Goal: Task Accomplishment & Management: Manage account settings

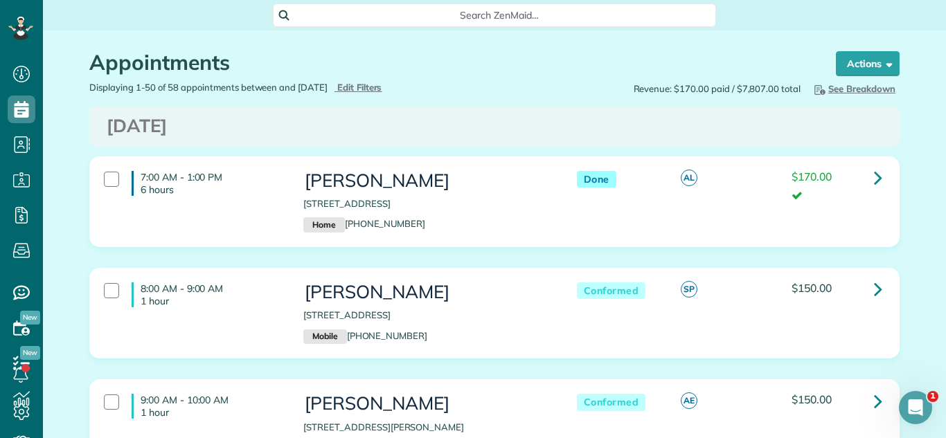
click at [729, 130] on h3 "[DATE]" at bounding box center [495, 126] width 776 height 20
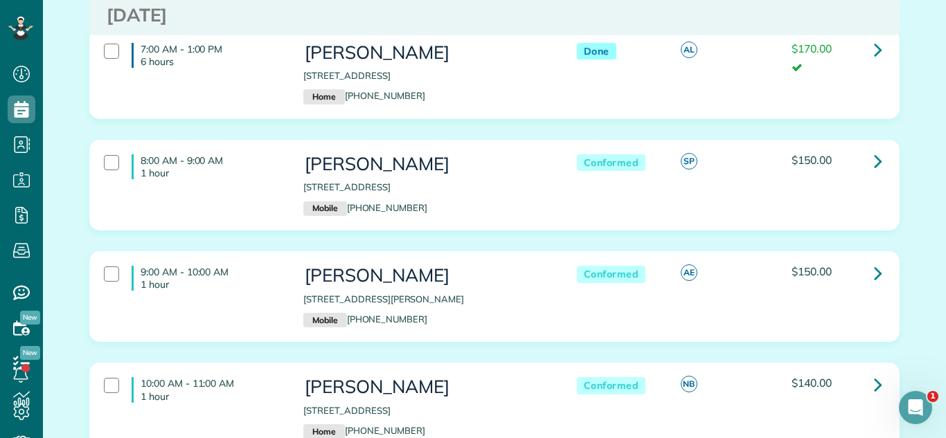
scroll to position [122, 0]
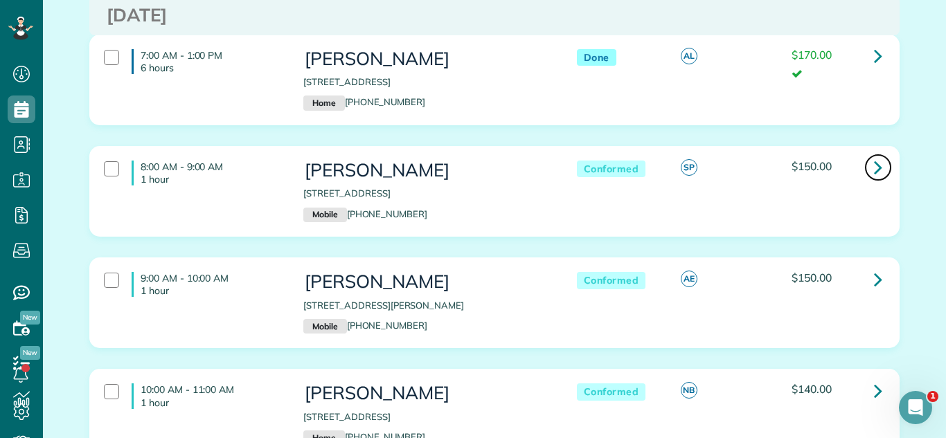
click at [875, 159] on icon at bounding box center [878, 167] width 8 height 24
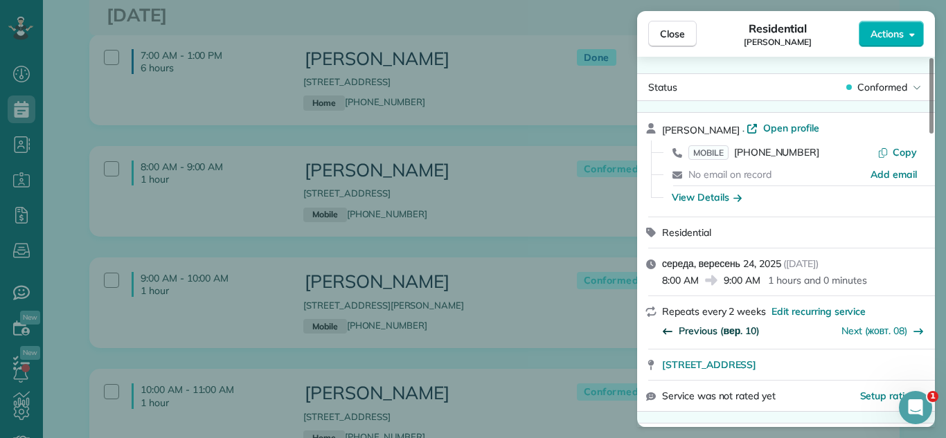
click at [705, 330] on span "Previous (вер. 10)" at bounding box center [719, 331] width 81 height 14
click at [708, 339] on div "Previous (серп. 27)" at bounding box center [713, 329] width 103 height 21
click at [716, 327] on span "Previous (серп. 27)" at bounding box center [722, 331] width 87 height 14
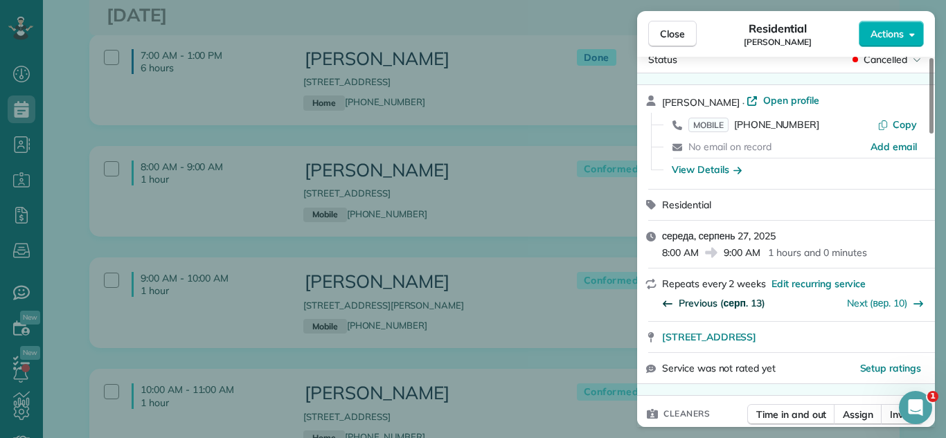
click at [722, 302] on span "Previous (серп. 13)" at bounding box center [722, 303] width 87 height 14
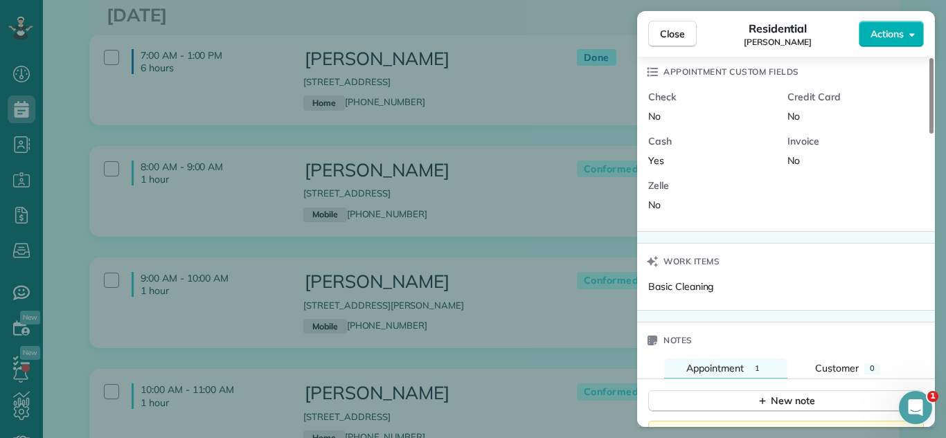
scroll to position [996, 0]
click at [665, 28] on span "Close" at bounding box center [672, 34] width 25 height 14
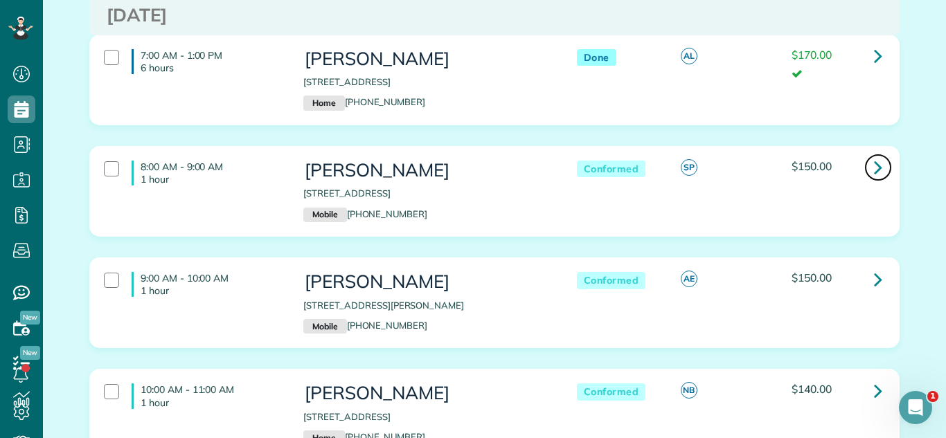
click at [870, 161] on link at bounding box center [878, 168] width 28 height 28
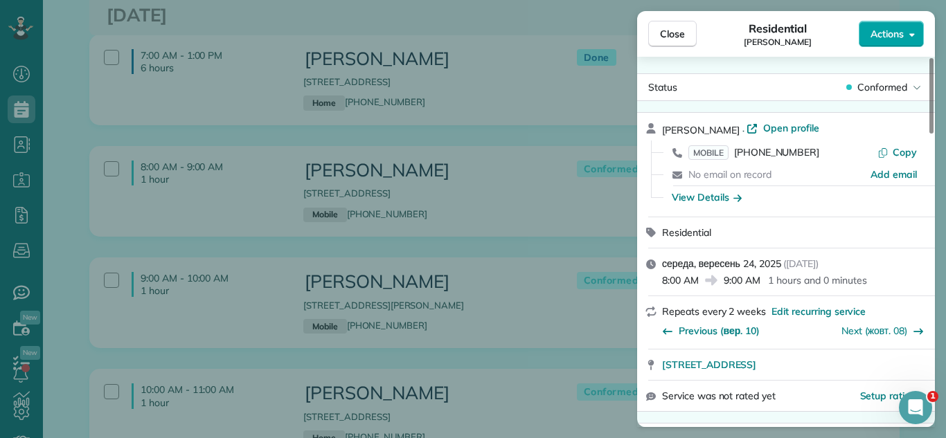
click at [880, 43] on button "Actions" at bounding box center [891, 34] width 65 height 26
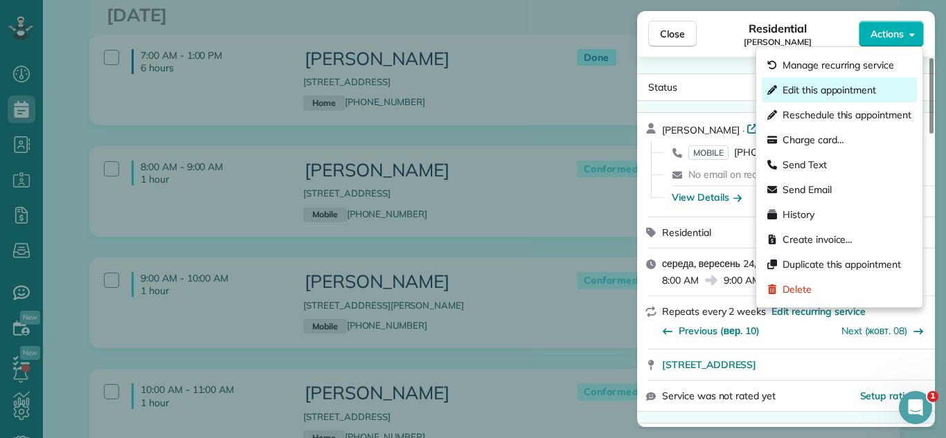
click at [829, 95] on span "Edit this appointment" at bounding box center [828, 90] width 93 height 14
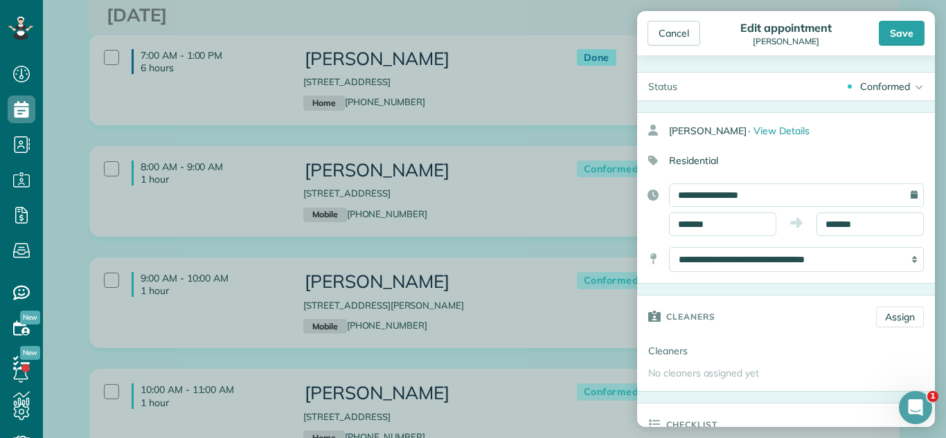
drag, startPoint x: 865, startPoint y: 98, endPoint x: 839, endPoint y: 154, distance: 62.0
click at [865, 98] on div "Conformed Active Conformed Cancelled Done Booked one day before" at bounding box center [811, 87] width 247 height 28
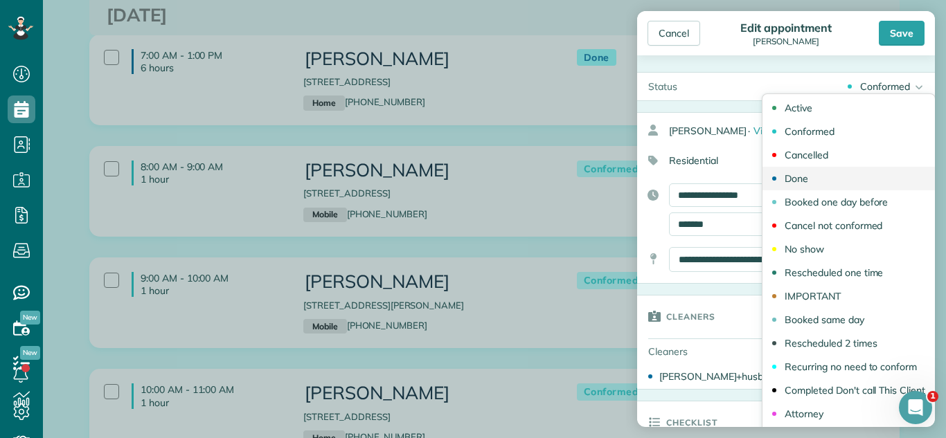
click at [828, 173] on link "Done" at bounding box center [848, 179] width 172 height 24
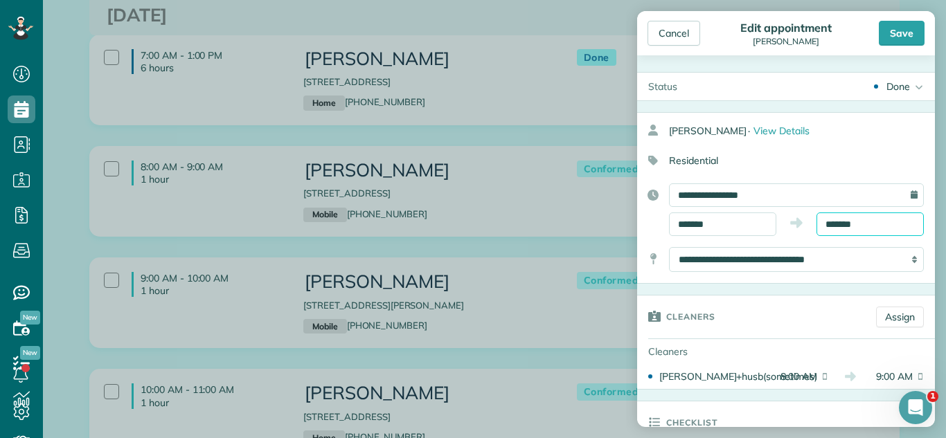
click at [856, 229] on body "Dashboard Scheduling Calendar View List View Dispatch View - Weekly scheduling …" at bounding box center [473, 219] width 946 height 438
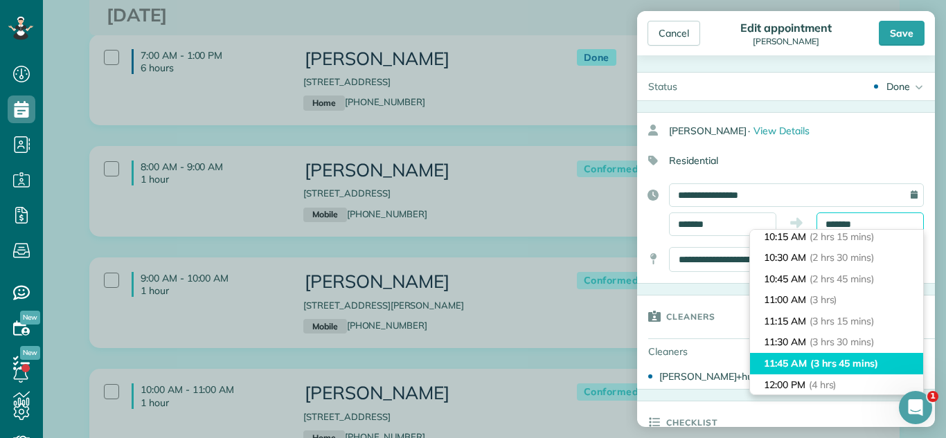
scroll to position [223, 0]
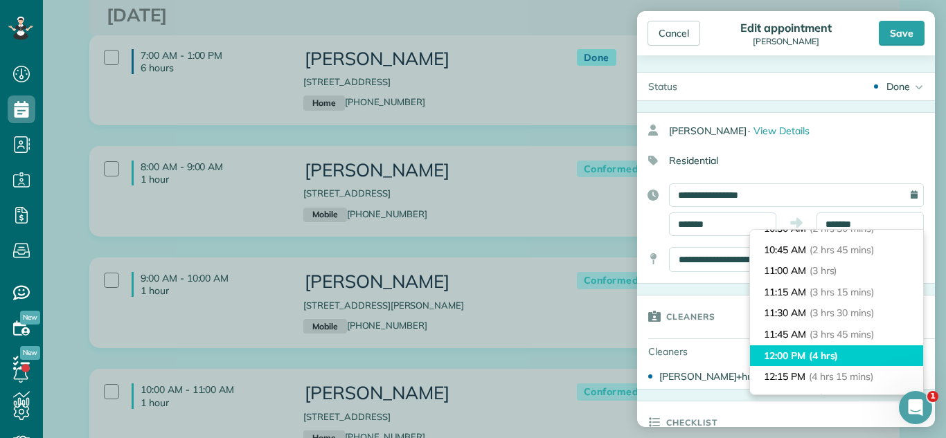
type input "********"
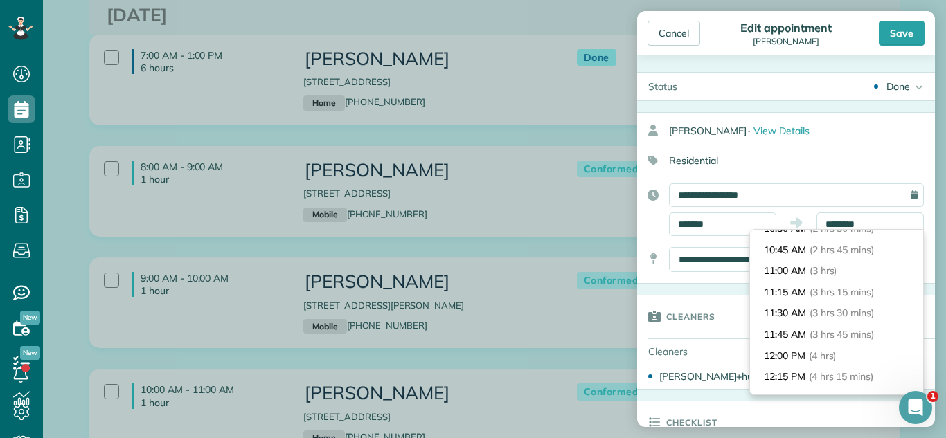
drag, startPoint x: 824, startPoint y: 356, endPoint x: 782, endPoint y: 341, distance: 44.9
click at [823, 355] on span "(4 hrs)" at bounding box center [823, 356] width 28 height 12
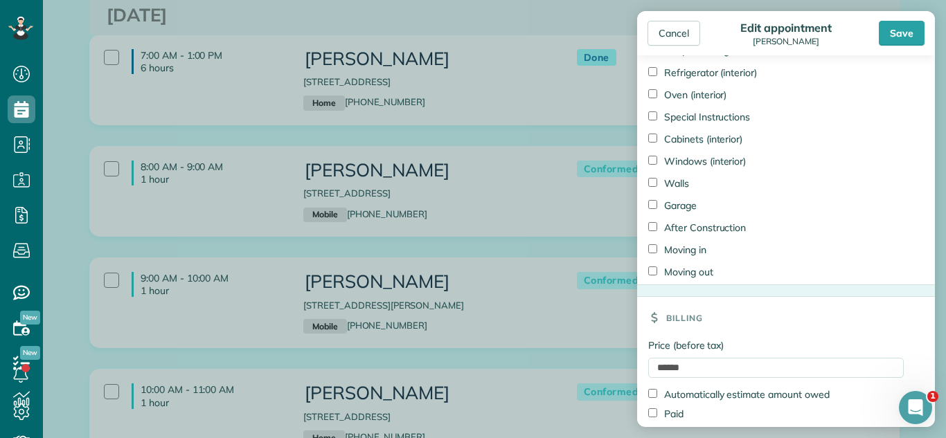
scroll to position [1051, 0]
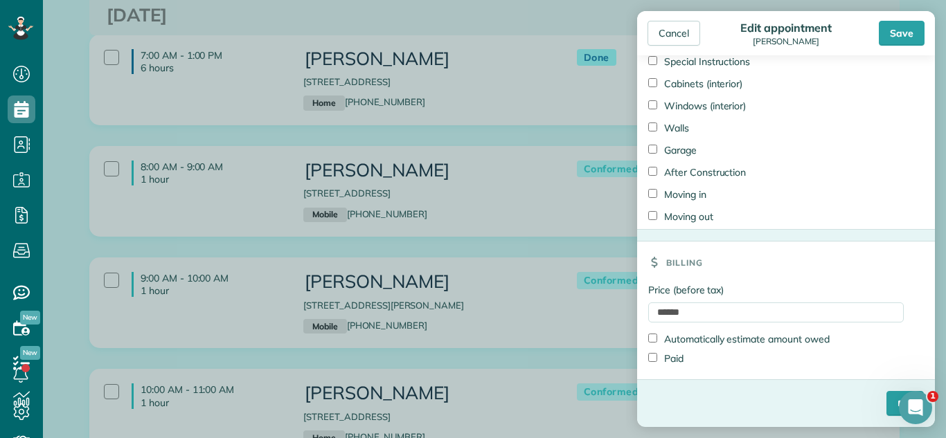
click at [877, 406] on div "****" at bounding box center [786, 409] width 298 height 36
click at [886, 402] on input "****" at bounding box center [904, 403] width 37 height 25
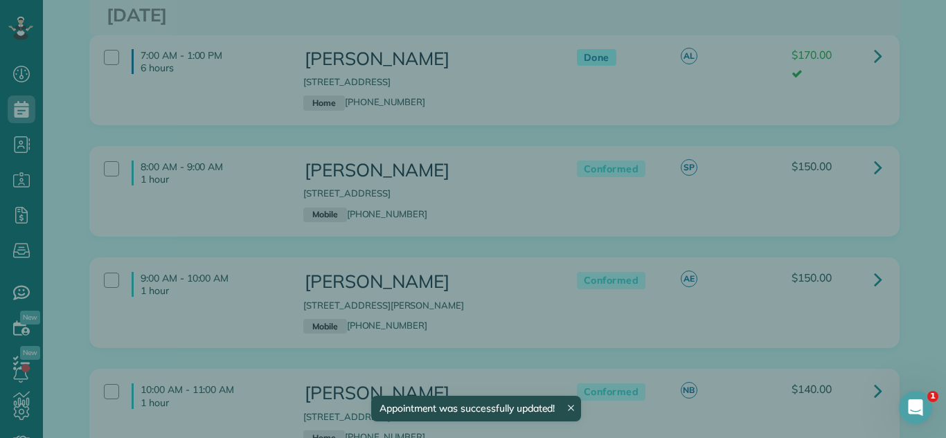
click at [547, 240] on div "Close Residential [PERSON_NAME] Actions Status Conformed [PERSON_NAME] · Open p…" at bounding box center [473, 219] width 946 height 438
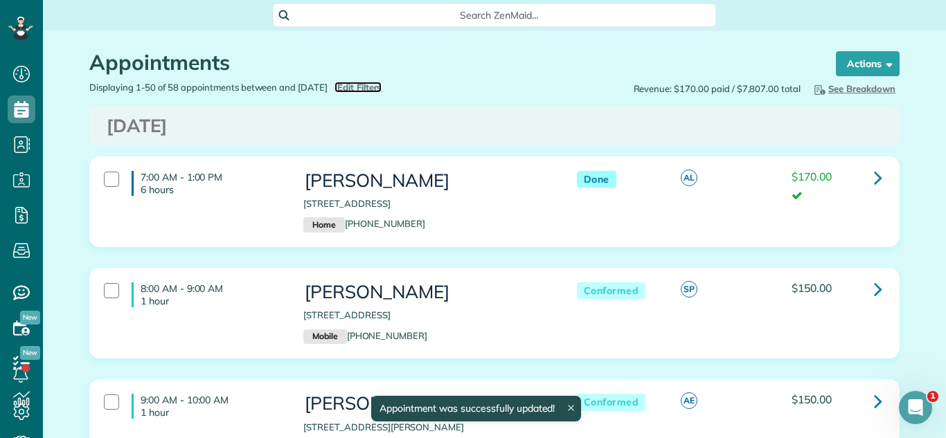
click at [370, 83] on span "Edit Filters" at bounding box center [359, 87] width 45 height 11
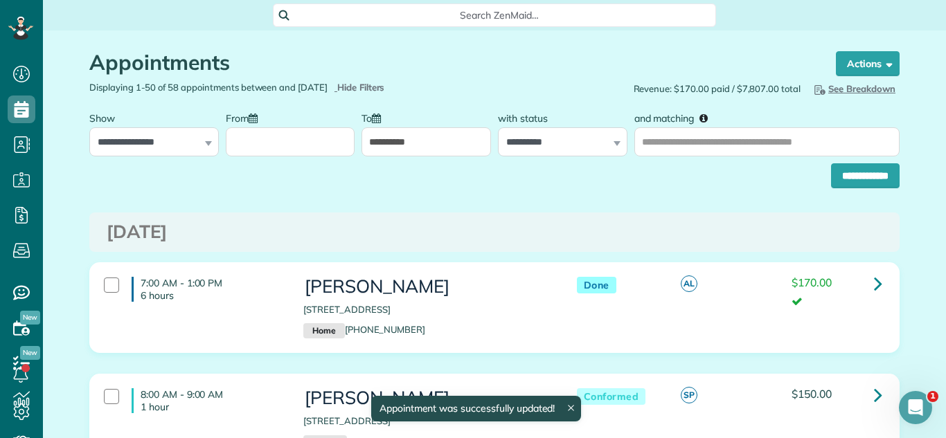
click at [296, 142] on input "From" at bounding box center [290, 141] width 129 height 29
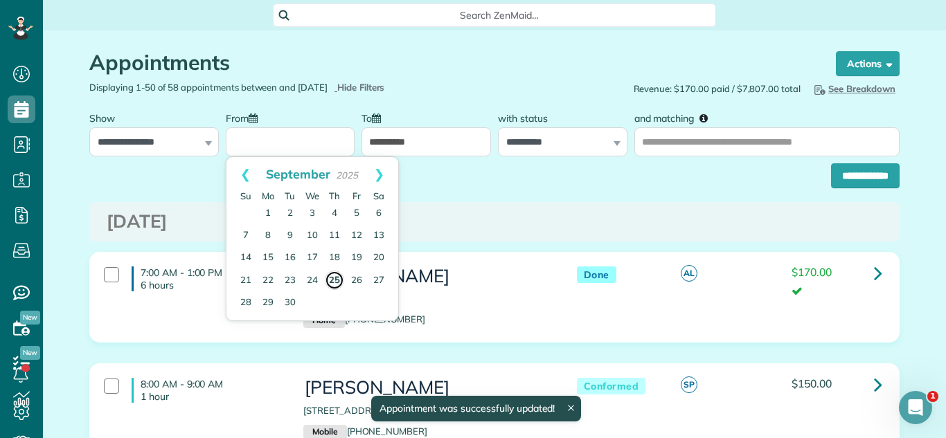
click at [328, 280] on link "25" at bounding box center [334, 280] width 19 height 19
type input "**********"
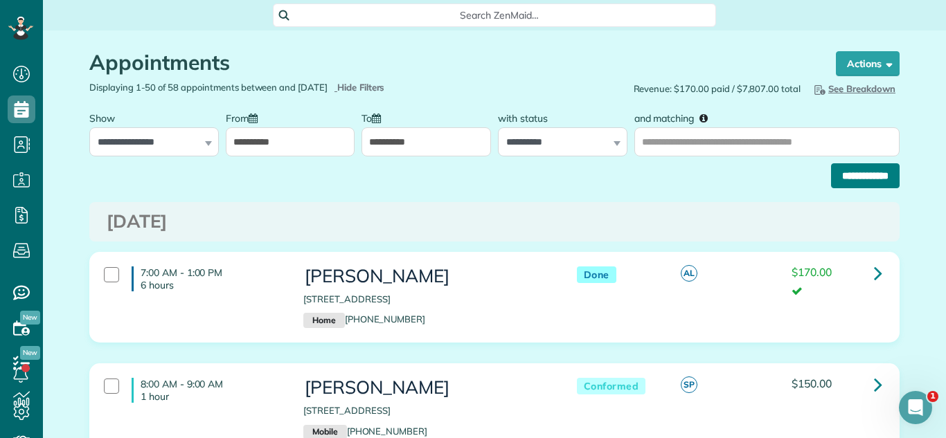
click at [862, 174] on input "**********" at bounding box center [865, 175] width 69 height 25
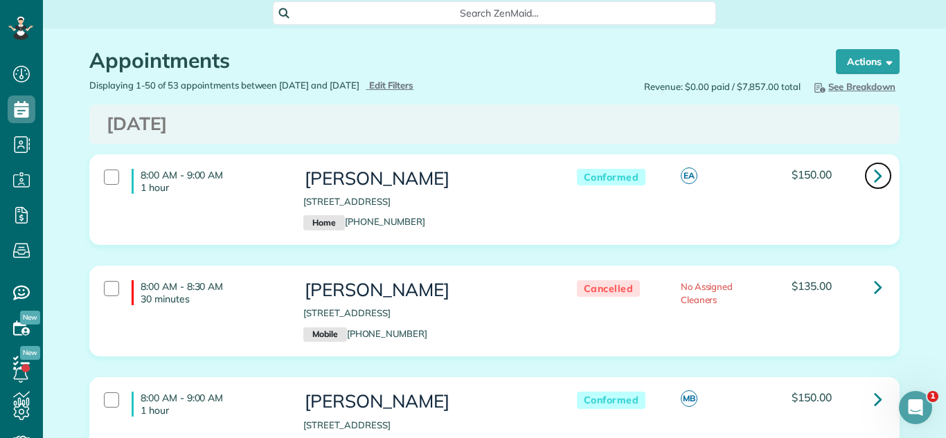
click at [878, 174] on icon at bounding box center [878, 175] width 8 height 24
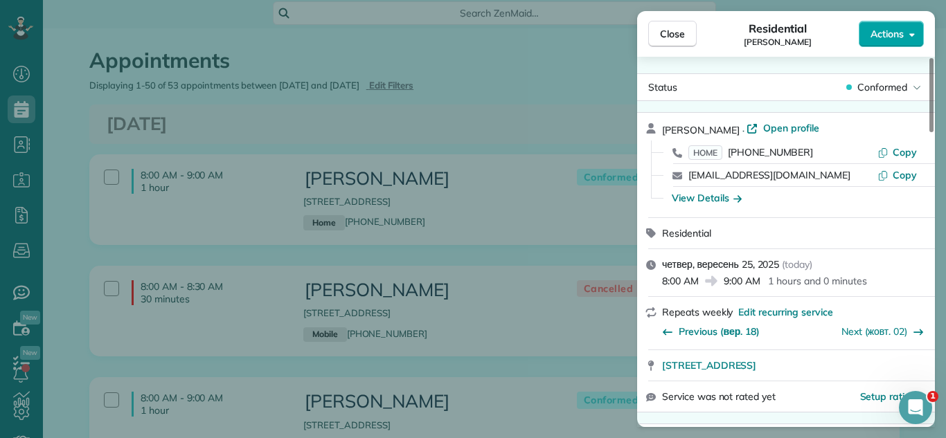
click at [881, 32] on span "Actions" at bounding box center [886, 34] width 33 height 14
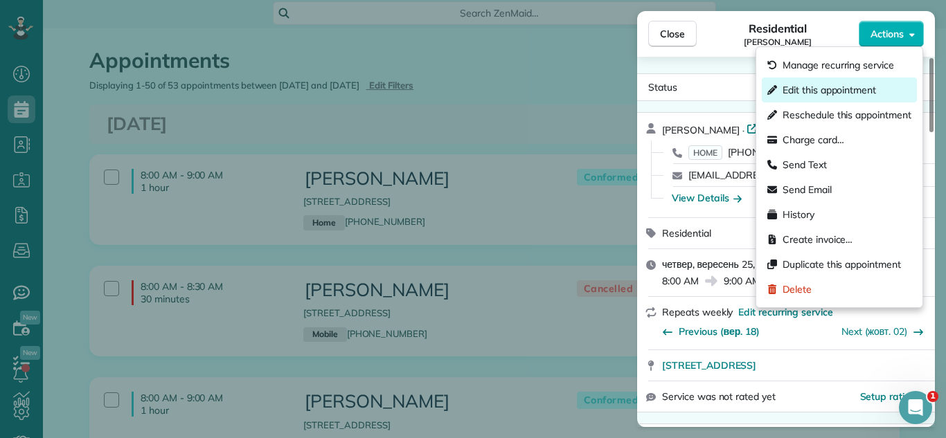
click at [840, 93] on span "Edit this appointment" at bounding box center [828, 90] width 93 height 14
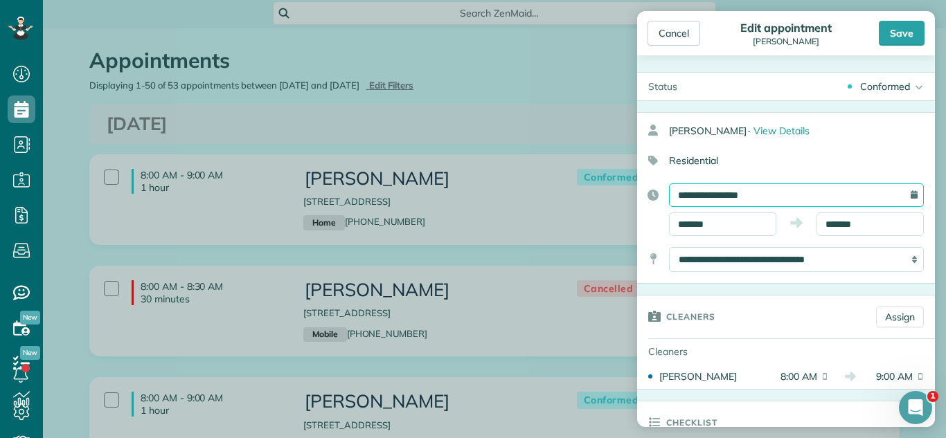
click at [737, 195] on input "**********" at bounding box center [796, 195] width 255 height 24
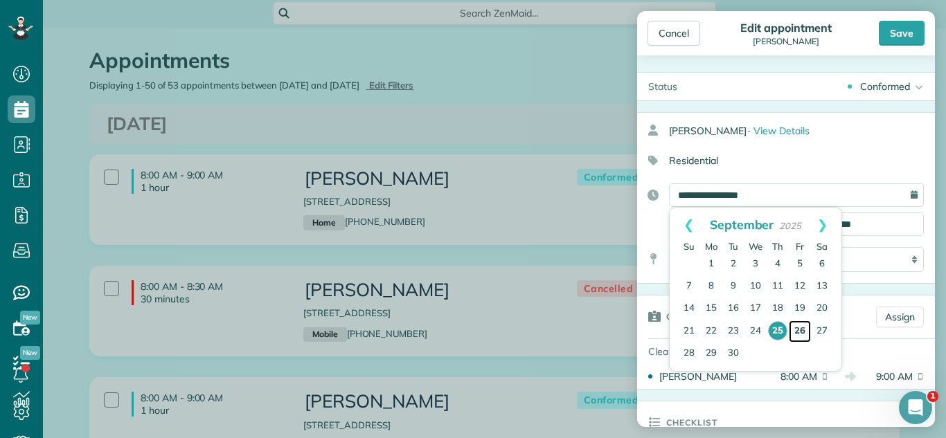
click at [801, 332] on link "26" at bounding box center [800, 332] width 22 height 22
type input "**********"
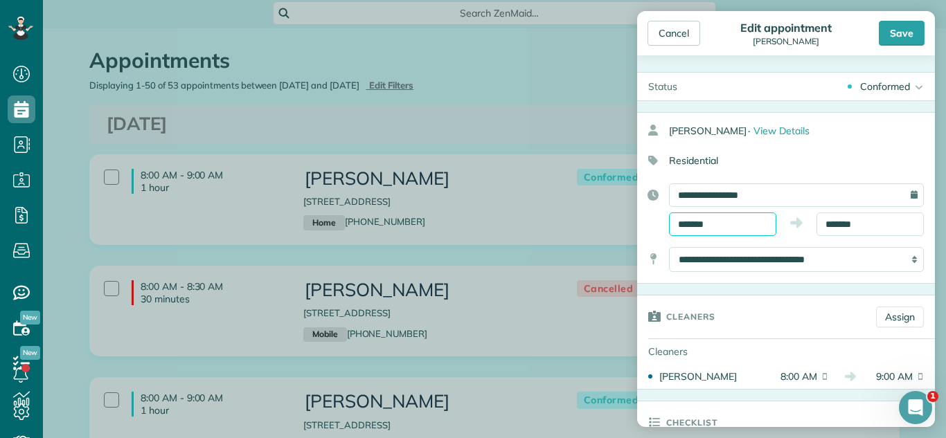
click at [722, 221] on input "*******" at bounding box center [722, 225] width 107 height 24
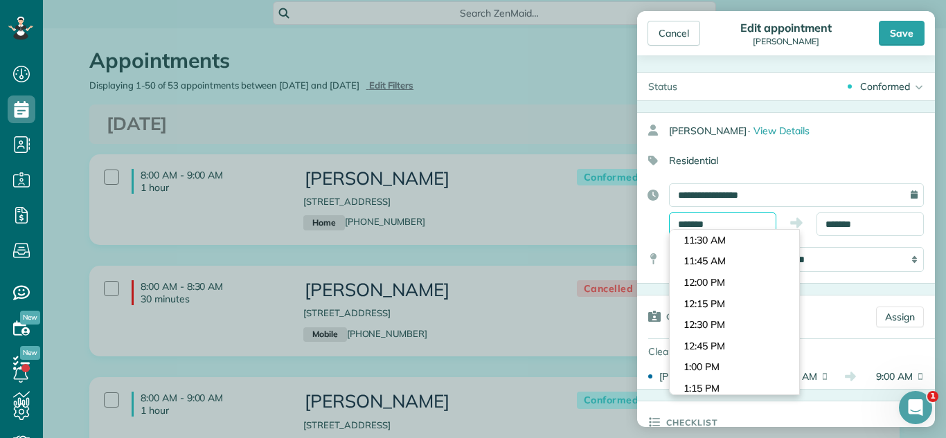
scroll to position [982, 0]
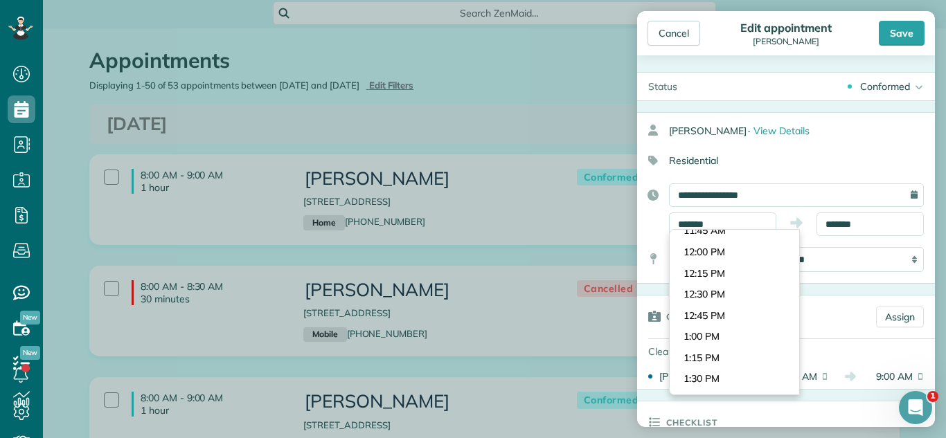
type input "*******"
click at [729, 333] on body "Dashboard Scheduling Calendar View List View Dispatch View - Weekly scheduling …" at bounding box center [473, 219] width 946 height 438
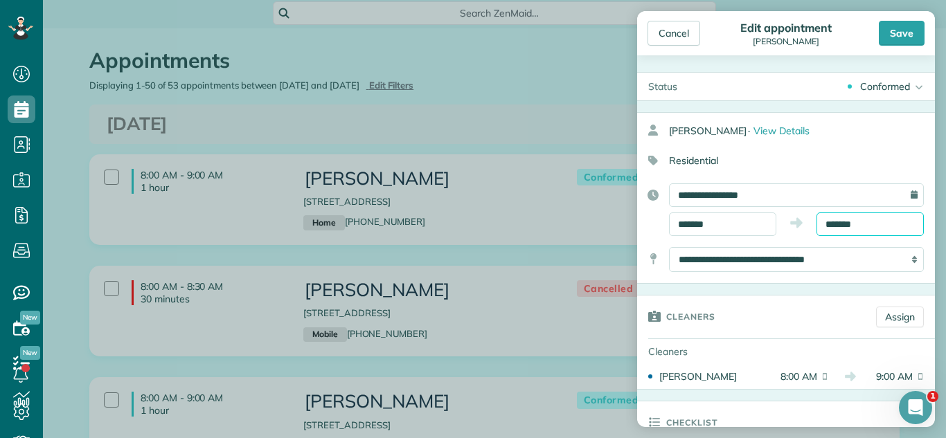
click at [870, 226] on input "*******" at bounding box center [869, 225] width 107 height 24
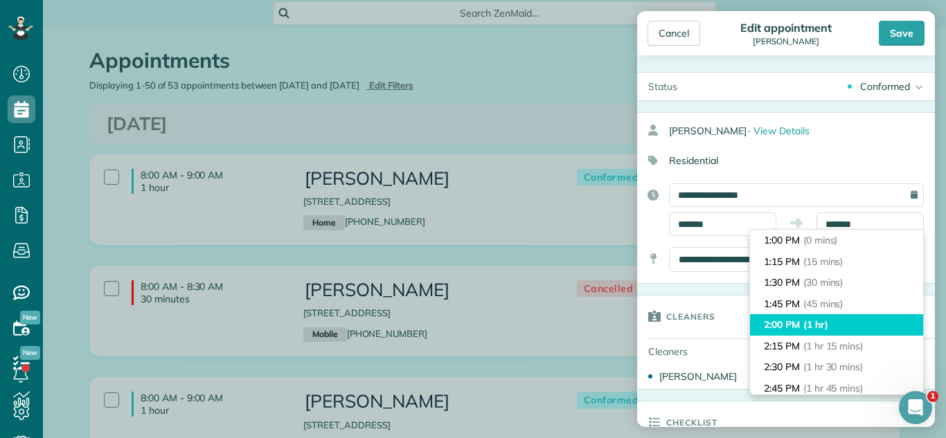
type input "*******"
click at [835, 317] on li "2:00 PM (1 hr)" at bounding box center [836, 324] width 173 height 21
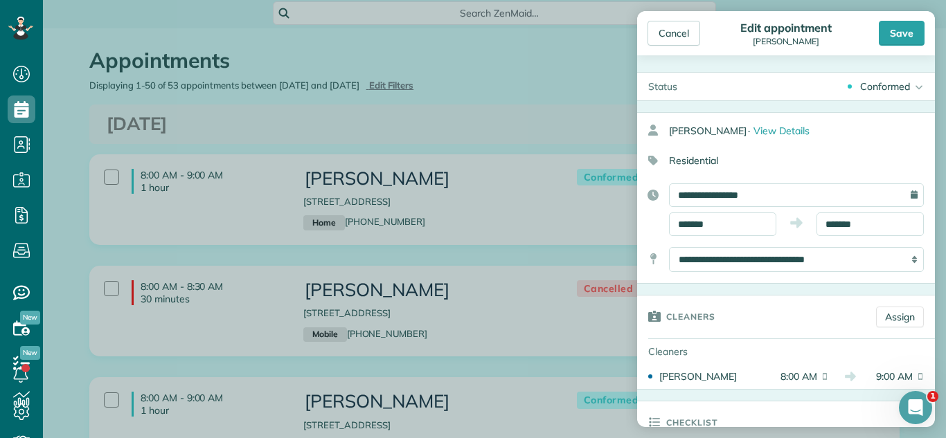
click at [885, 80] on div "Conformed" at bounding box center [885, 87] width 50 height 14
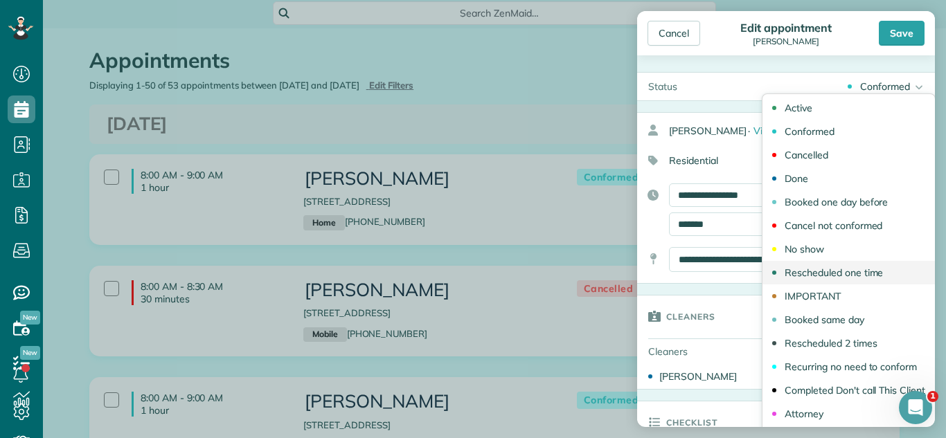
click at [843, 271] on div "Rescheduled one time" at bounding box center [834, 273] width 98 height 10
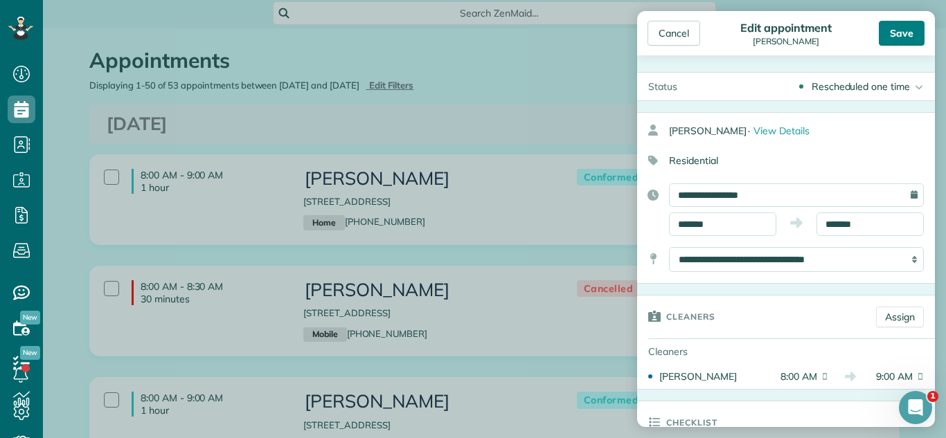
click at [900, 36] on div "Save" at bounding box center [902, 33] width 46 height 25
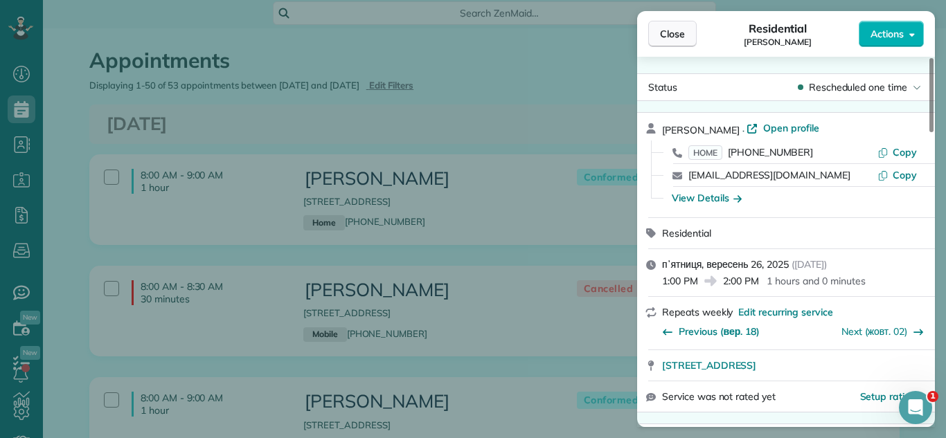
click at [673, 41] on button "Close" at bounding box center [672, 34] width 48 height 26
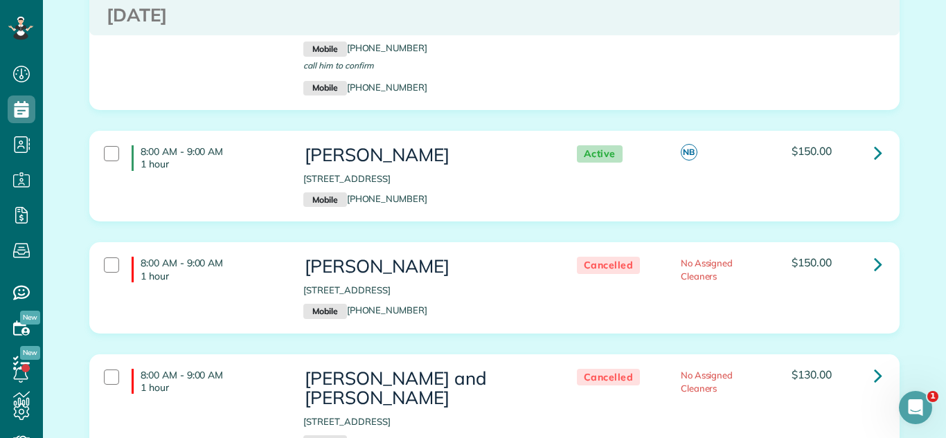
scroll to position [2034, 0]
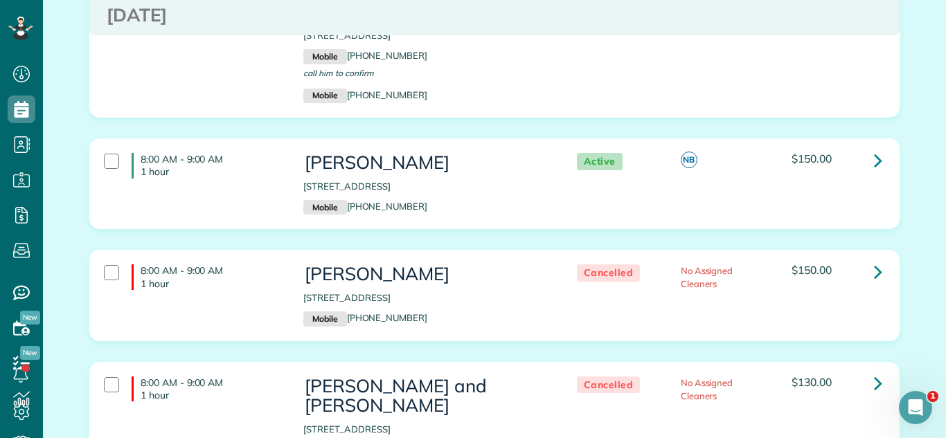
drag, startPoint x: 294, startPoint y: 159, endPoint x: 476, endPoint y: 158, distance: 182.1
click at [476, 158] on div "Kimberly Olson 5540 Chancery Road Gurnee IL 60031 Mobile (708) 717-0299" at bounding box center [426, 183] width 266 height 75
copy p "[STREET_ADDRESS]"
click at [494, 117] on div "8:00 AM - 9:00 AM 1 hour Bill Weltey 108 West Wimbolton Drive Mount Prospect IL…" at bounding box center [494, 63] width 831 height 151
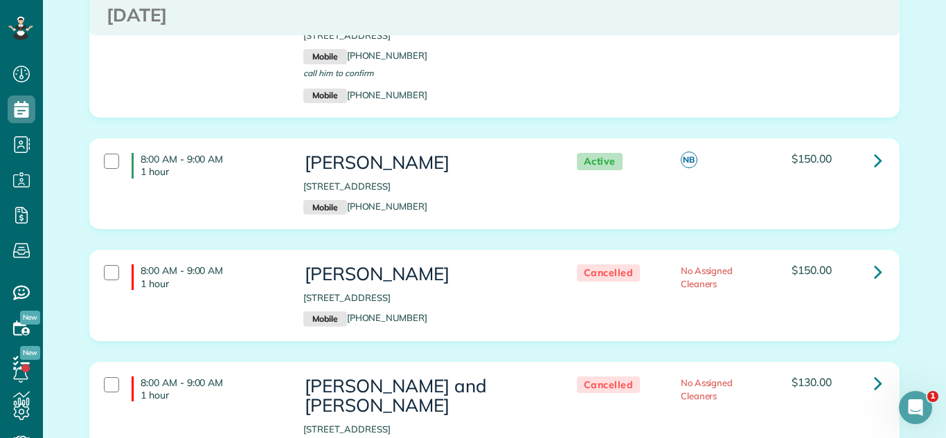
click at [406, 217] on div "8:00 AM - 9:00 AM 1 hour Kimberly Olson 5540 Chancery Road Gurnee IL 60031 Mobi…" at bounding box center [494, 193] width 831 height 111
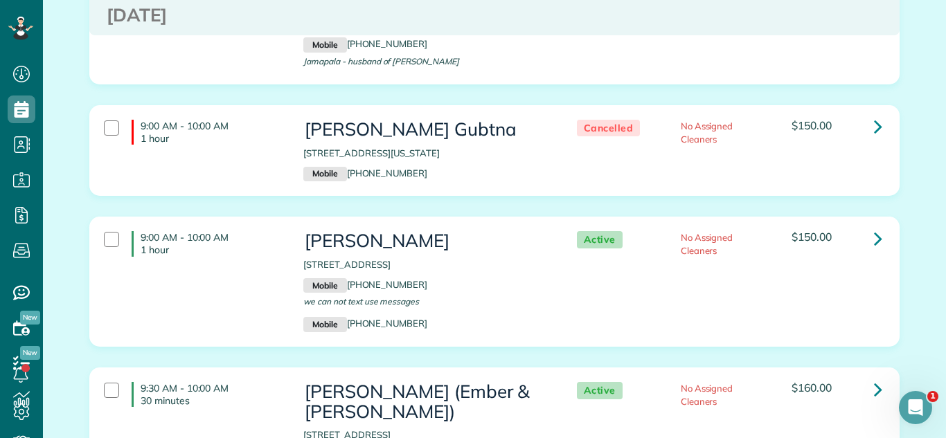
scroll to position [2667, 0]
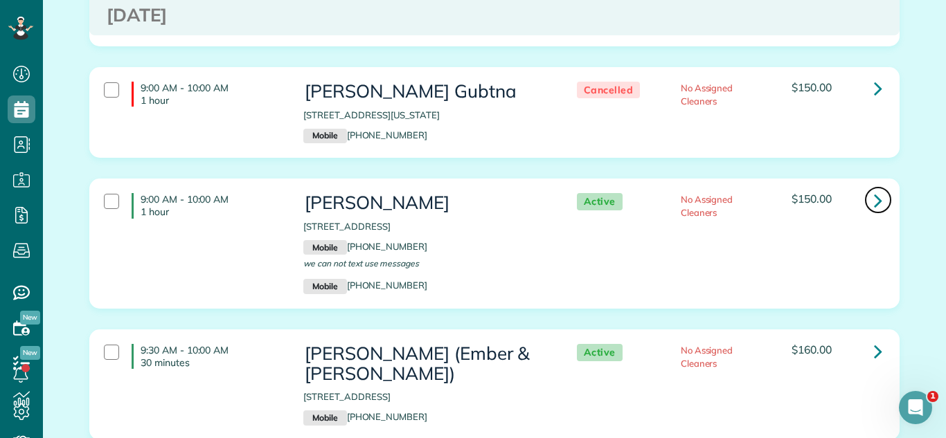
click at [887, 186] on link at bounding box center [878, 200] width 28 height 28
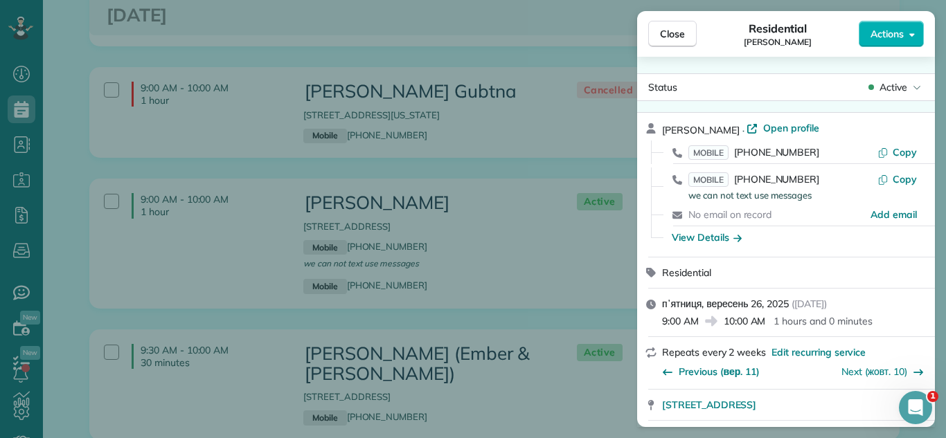
click at [886, 85] on span "Active" at bounding box center [893, 87] width 28 height 14
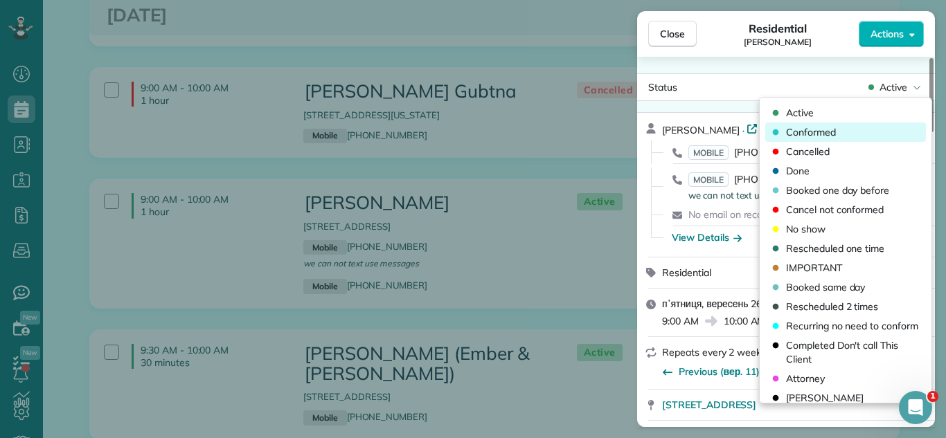
click at [837, 131] on div "Conformed" at bounding box center [845, 132] width 161 height 19
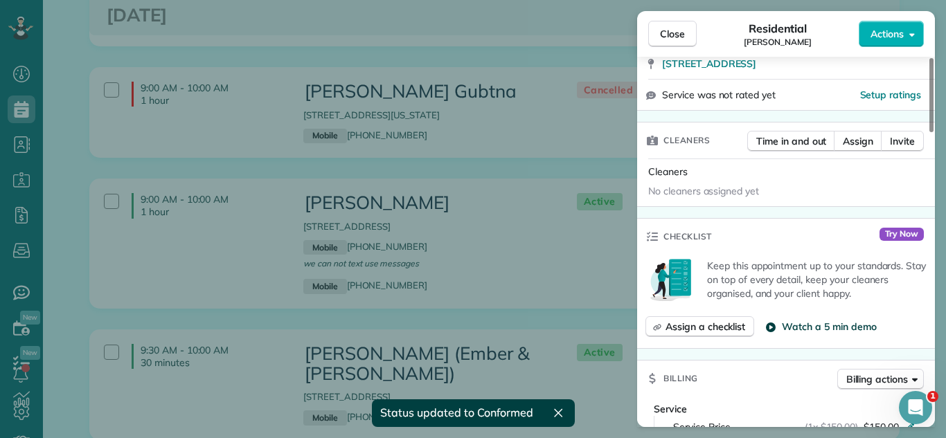
scroll to position [368, 0]
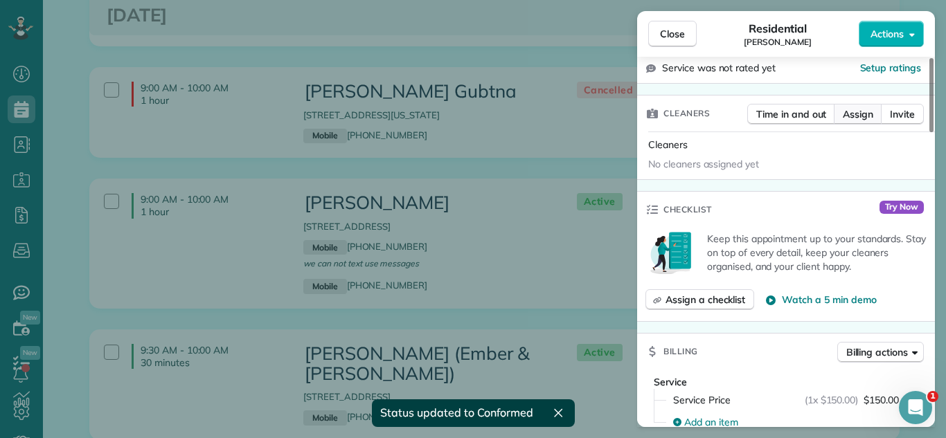
click at [861, 123] on button "Assign" at bounding box center [858, 114] width 48 height 21
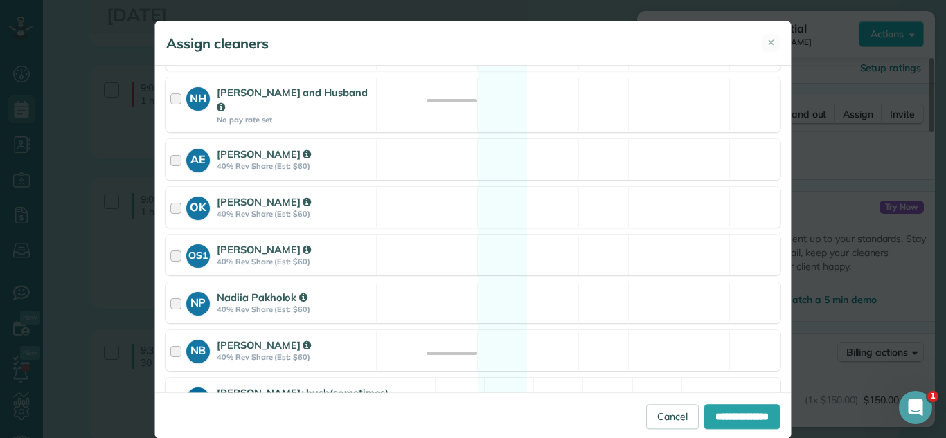
scroll to position [645, 0]
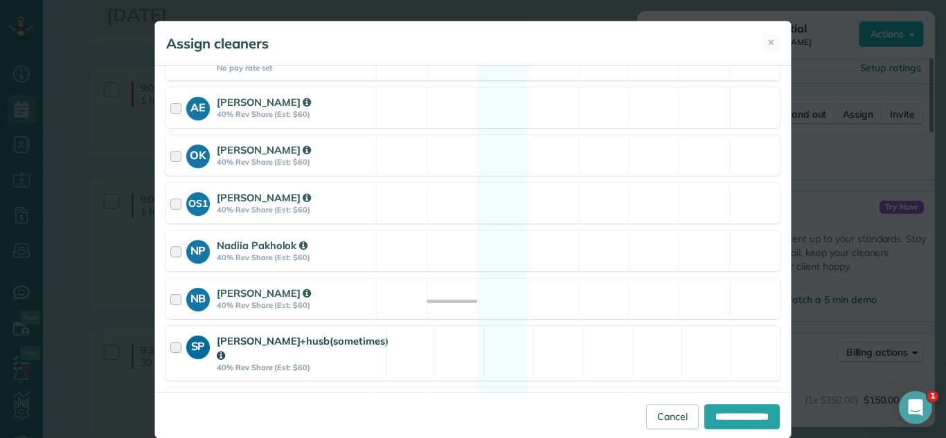
click at [370, 334] on div "[PERSON_NAME]+husb(sometimes)" at bounding box center [303, 349] width 172 height 30
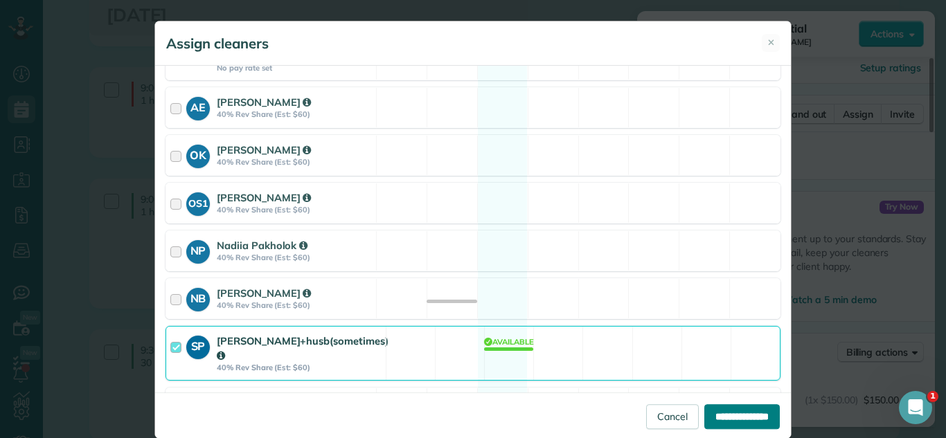
click at [724, 416] on input "**********" at bounding box center [741, 416] width 75 height 25
type input "**********"
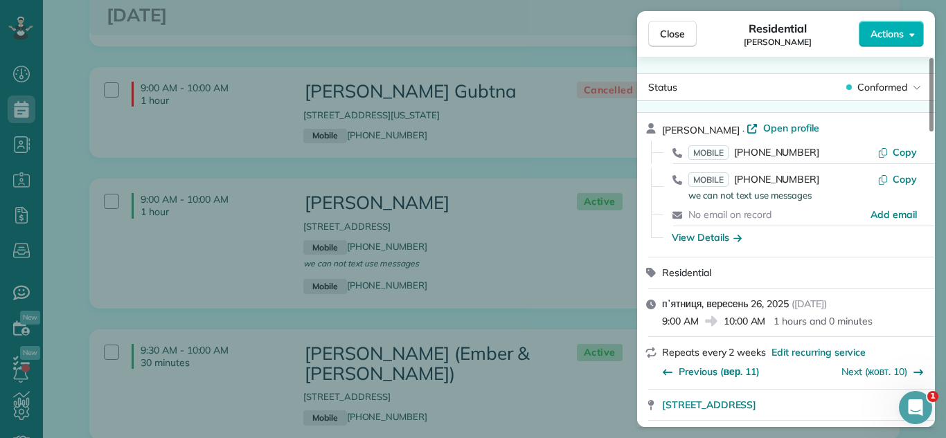
click at [695, 39] on button "Close" at bounding box center [672, 34] width 48 height 26
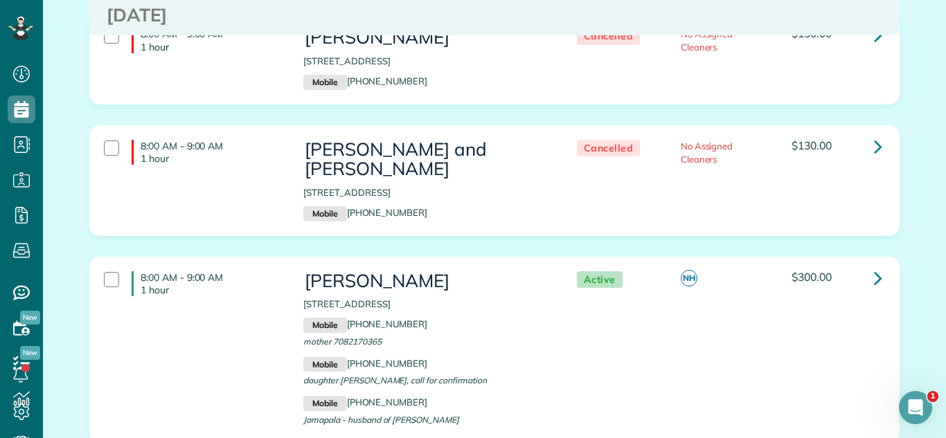
scroll to position [2210, 0]
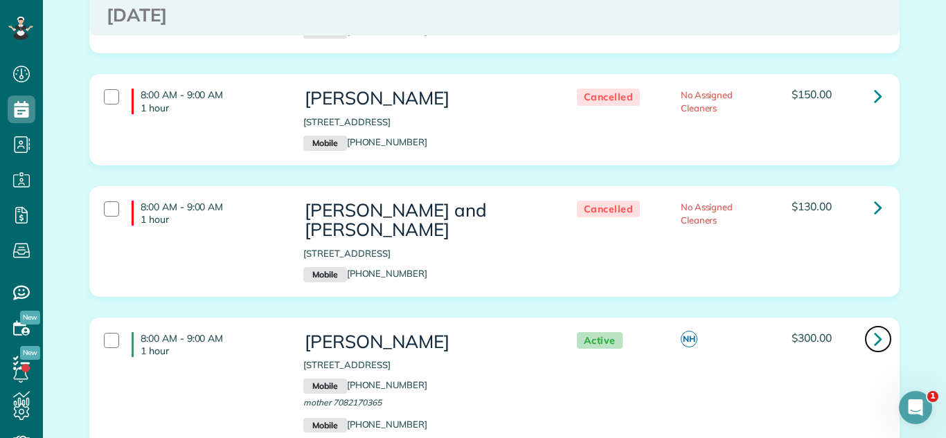
click at [880, 327] on icon at bounding box center [878, 339] width 8 height 24
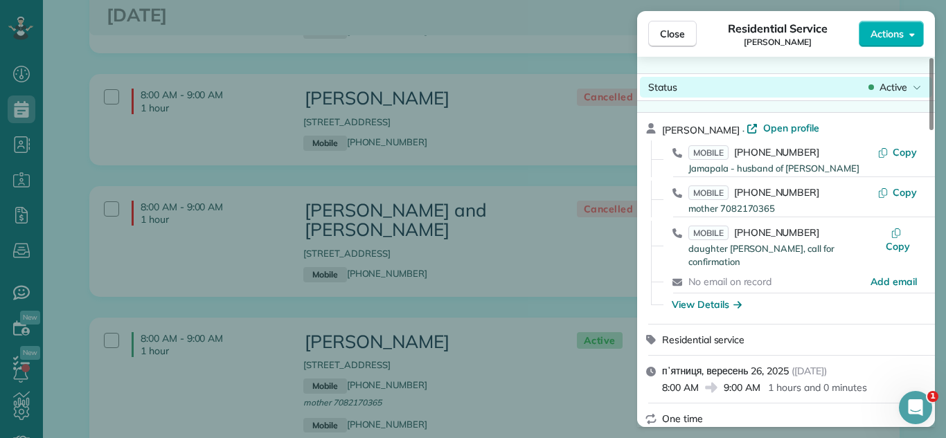
click at [877, 85] on div "Active" at bounding box center [895, 87] width 58 height 14
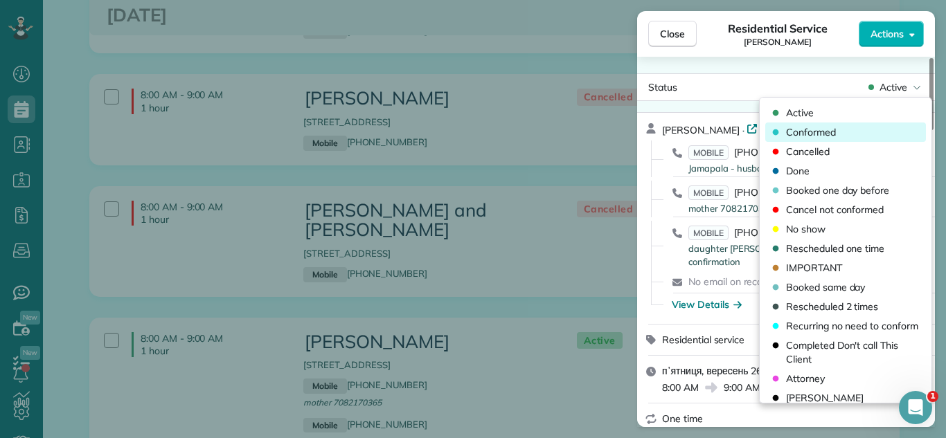
click at [847, 129] on div "Conformed" at bounding box center [845, 132] width 161 height 19
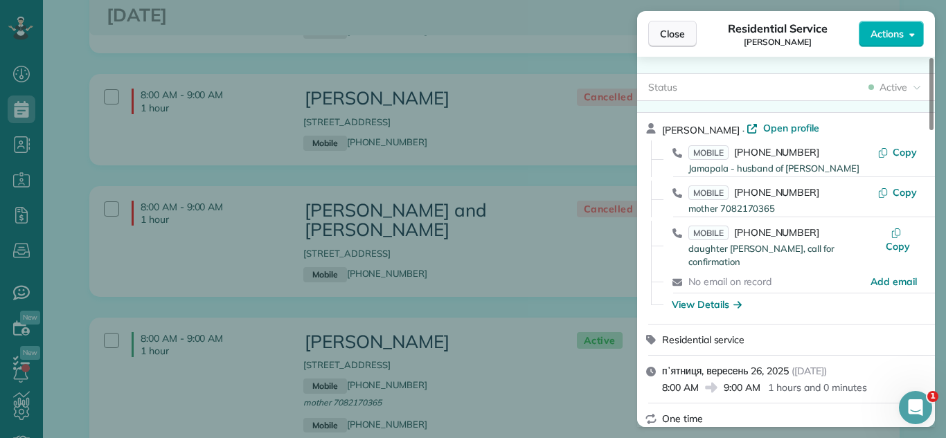
click at [663, 30] on span "Close" at bounding box center [672, 34] width 25 height 14
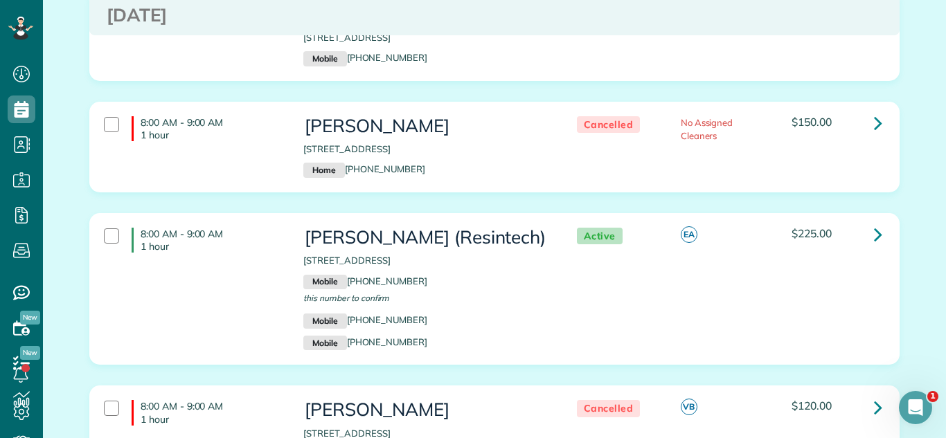
scroll to position [1627, 0]
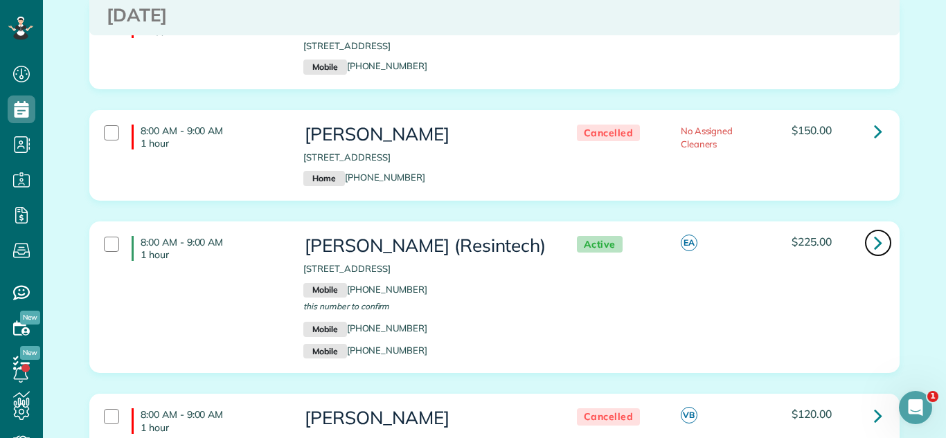
click at [886, 229] on link at bounding box center [878, 243] width 28 height 28
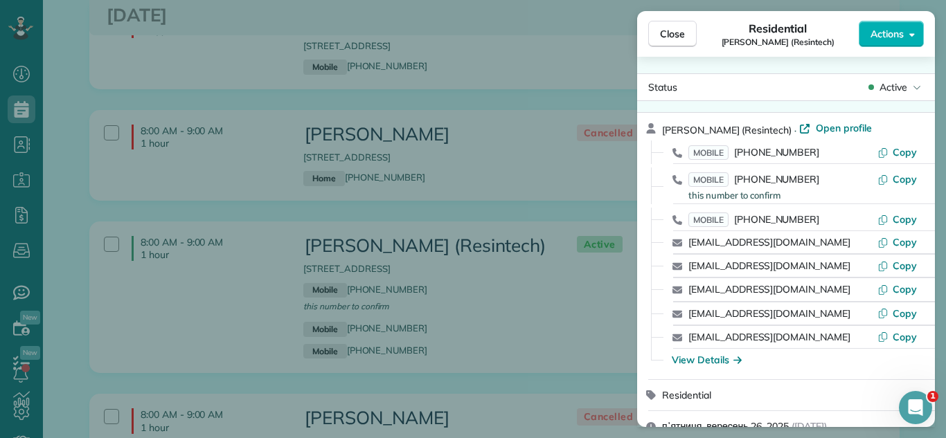
click at [879, 83] on span "Active" at bounding box center [893, 87] width 28 height 14
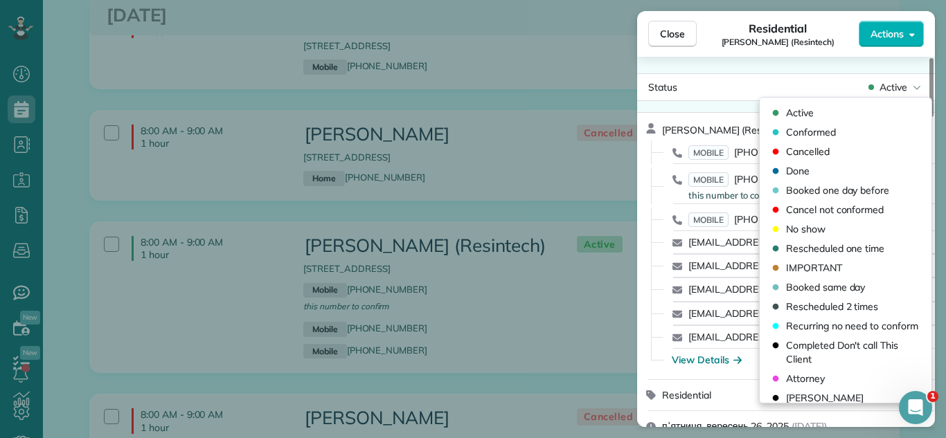
drag, startPoint x: 847, startPoint y: 134, endPoint x: 829, endPoint y: 73, distance: 62.9
click at [848, 129] on div "Conformed" at bounding box center [845, 132] width 161 height 19
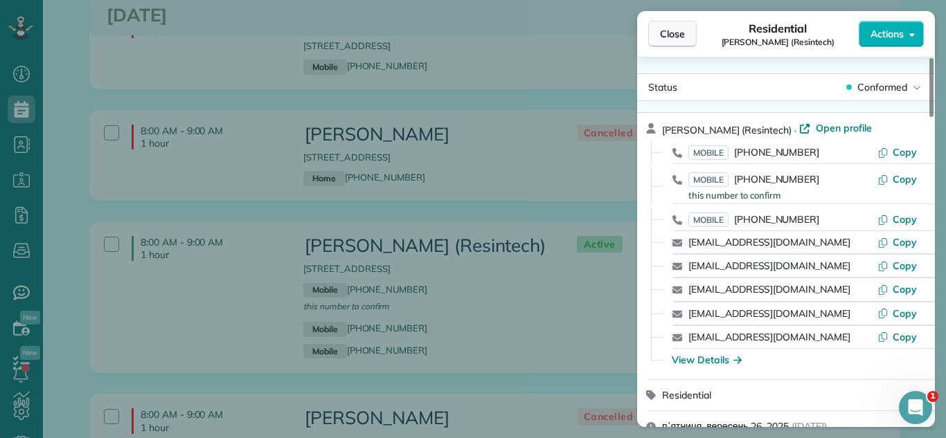
click at [683, 28] on span "Close" at bounding box center [672, 34] width 25 height 14
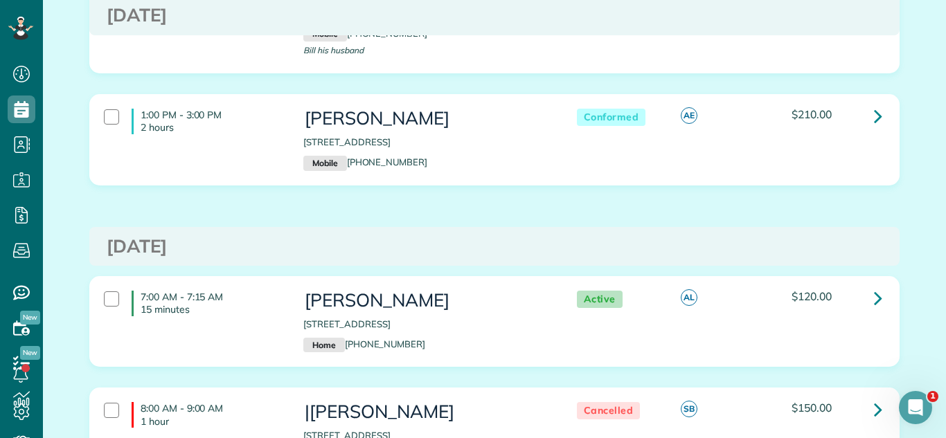
scroll to position [1237, 0]
drag, startPoint x: 304, startPoint y: 302, endPoint x: 518, endPoint y: 301, distance: 214.0
click at [518, 319] on p "[STREET_ADDRESS]" at bounding box center [425, 325] width 245 height 13
copy p "[STREET_ADDRESS]"
